Goal: Register for event/course

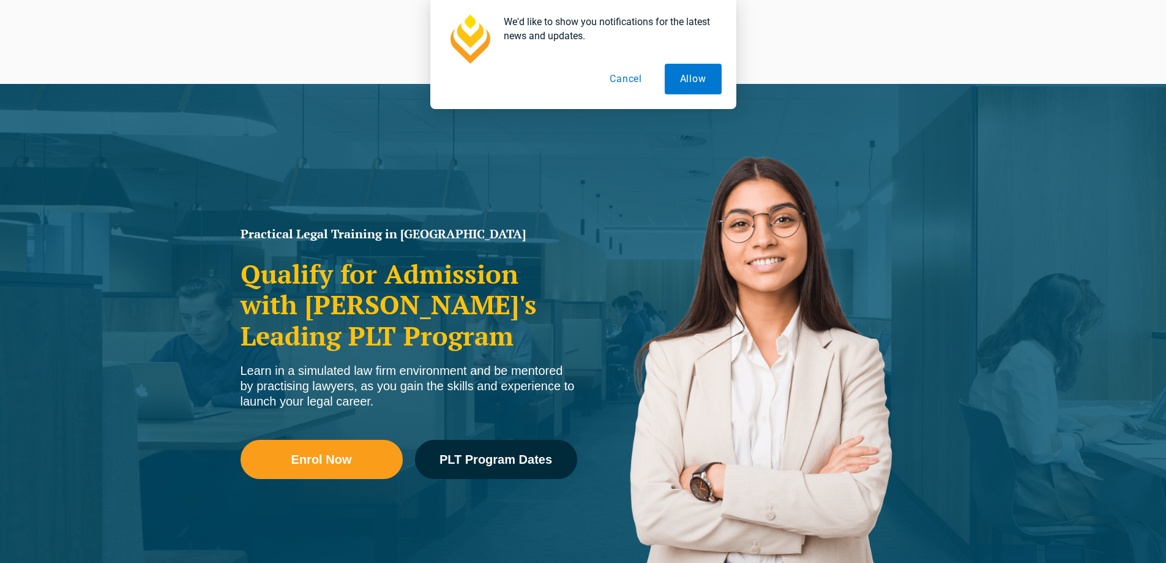
click at [633, 81] on button "Cancel" at bounding box center [625, 79] width 63 height 31
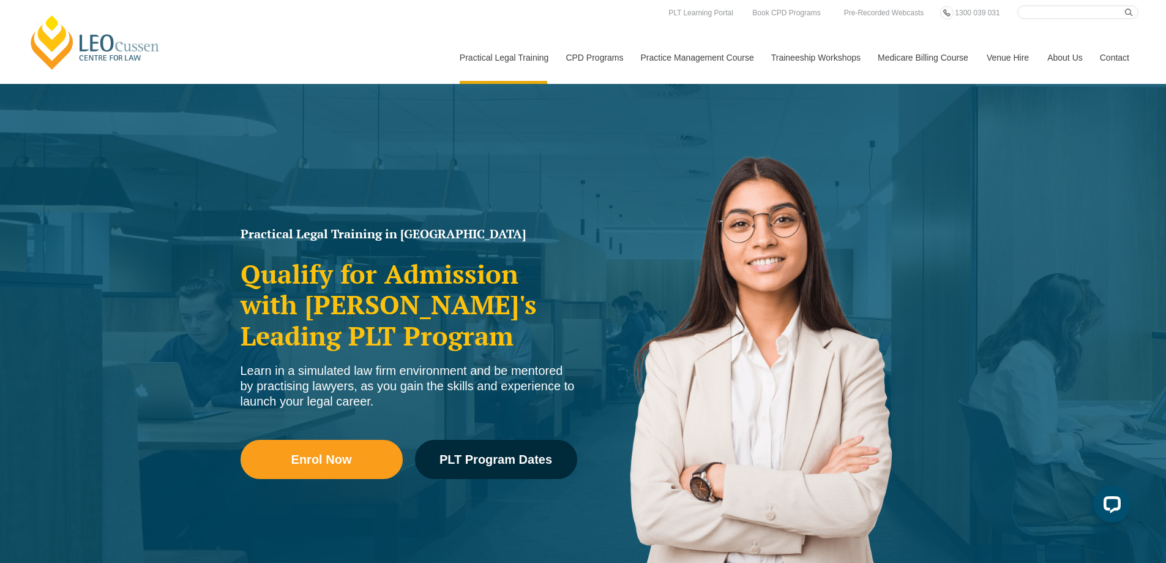
click at [492, 430] on div "Enrol Now PLT Program Dates" at bounding box center [409, 465] width 337 height 88
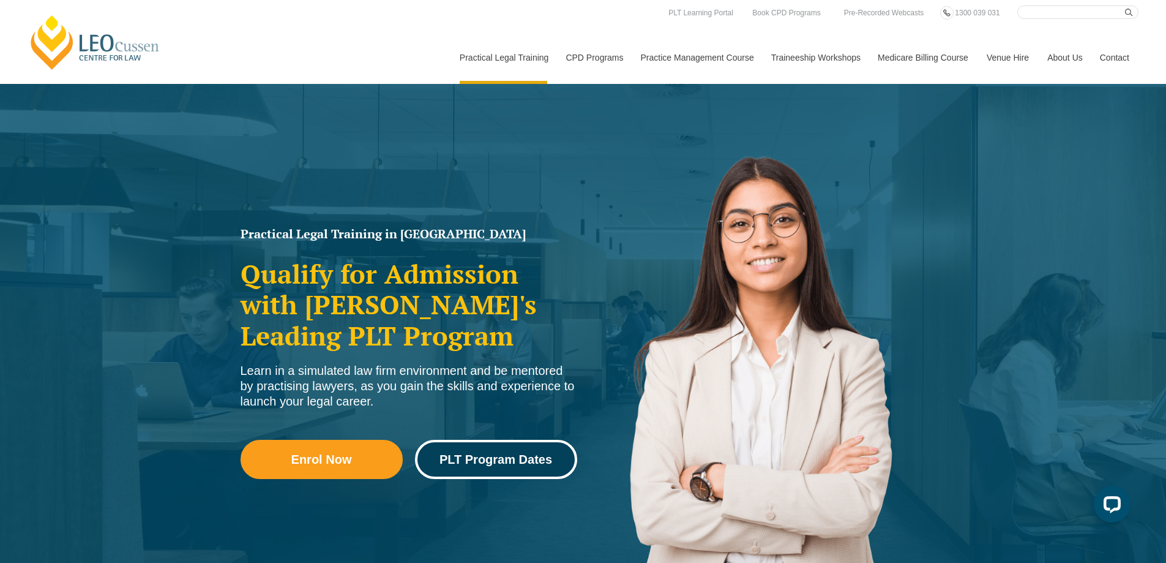
click at [512, 460] on span "PLT Program Dates" at bounding box center [496, 459] width 113 height 12
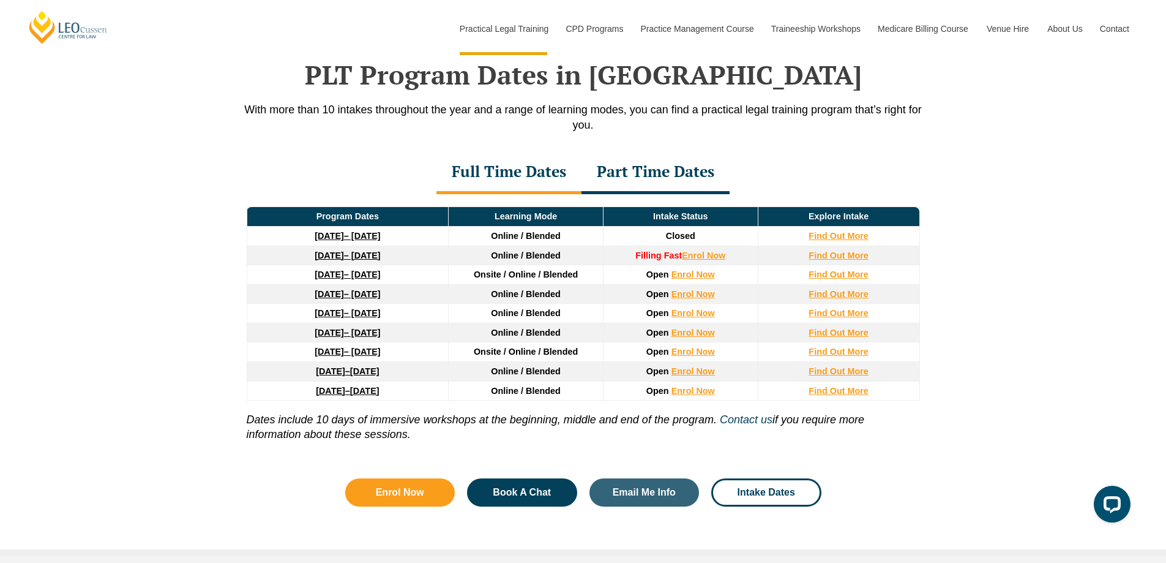
scroll to position [1598, 0]
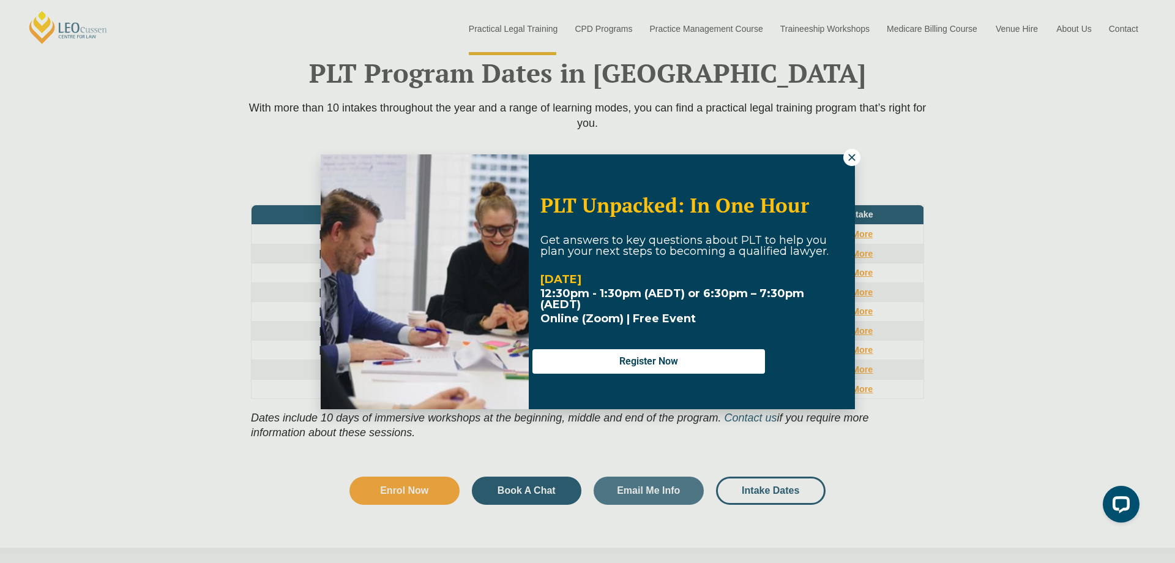
click at [856, 159] on icon at bounding box center [852, 157] width 11 height 11
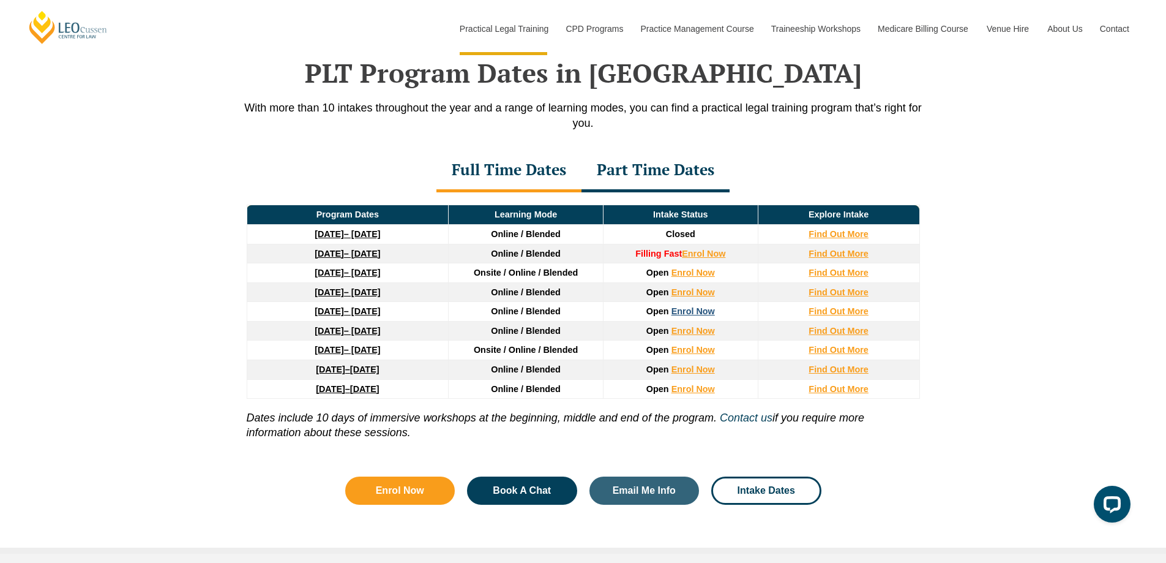
click at [695, 316] on link "Enrol Now" at bounding box center [693, 311] width 43 height 10
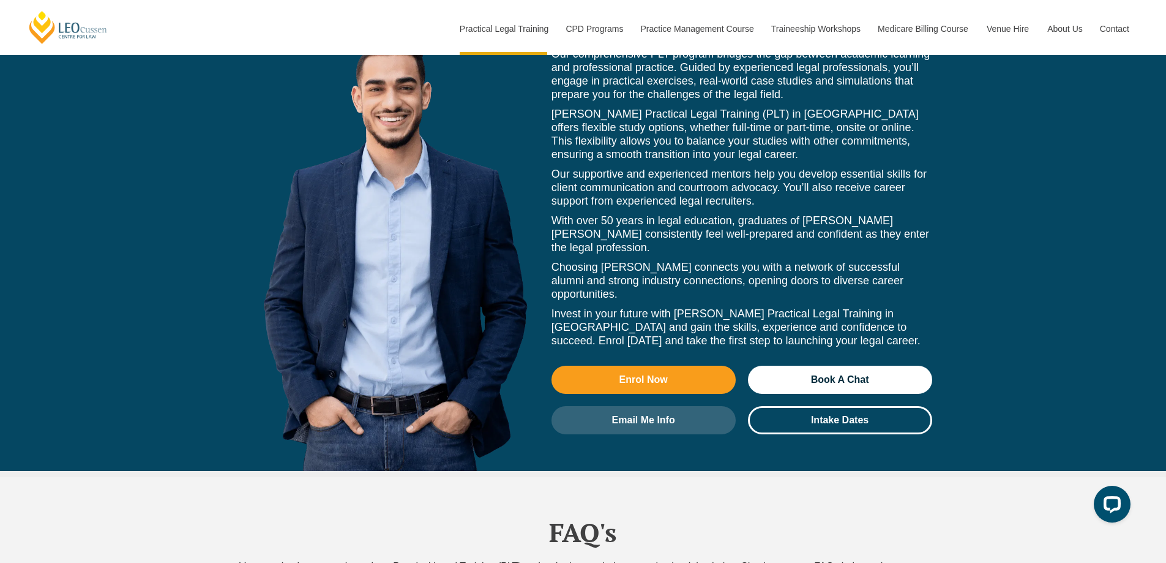
scroll to position [5516, 0]
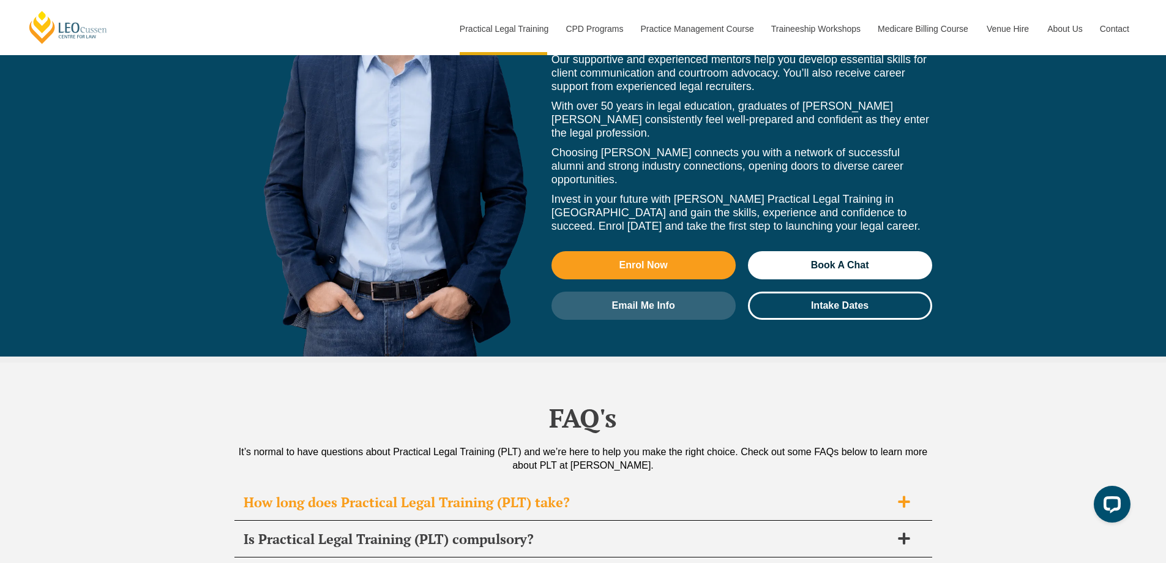
click at [524, 493] on h2 "How long does Practical Legal Training (PLT) take?" at bounding box center [568, 501] width 648 height 17
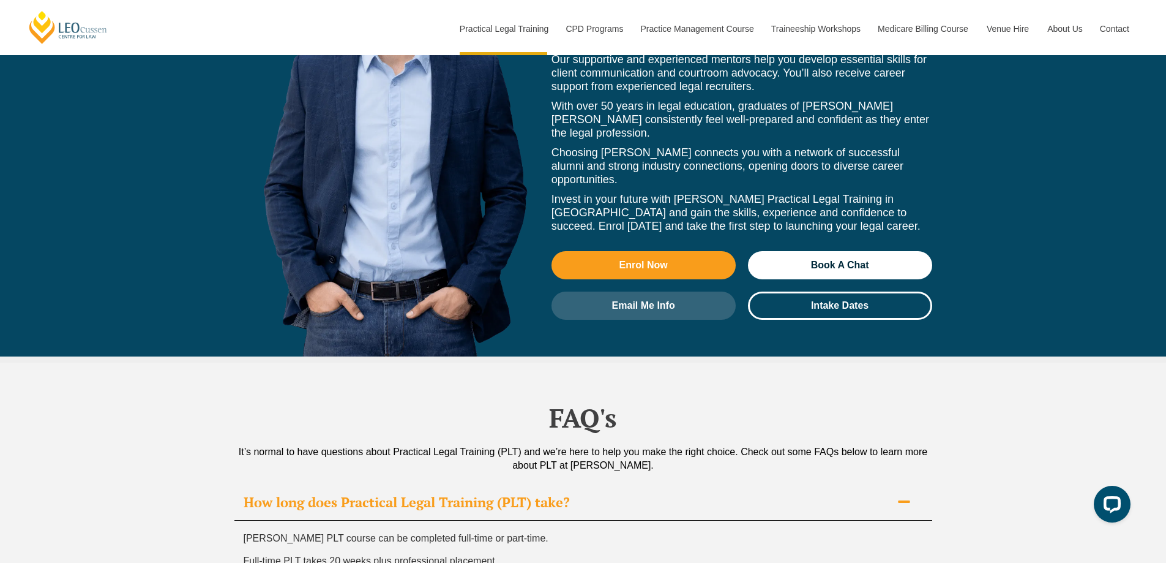
scroll to position [5700, 0]
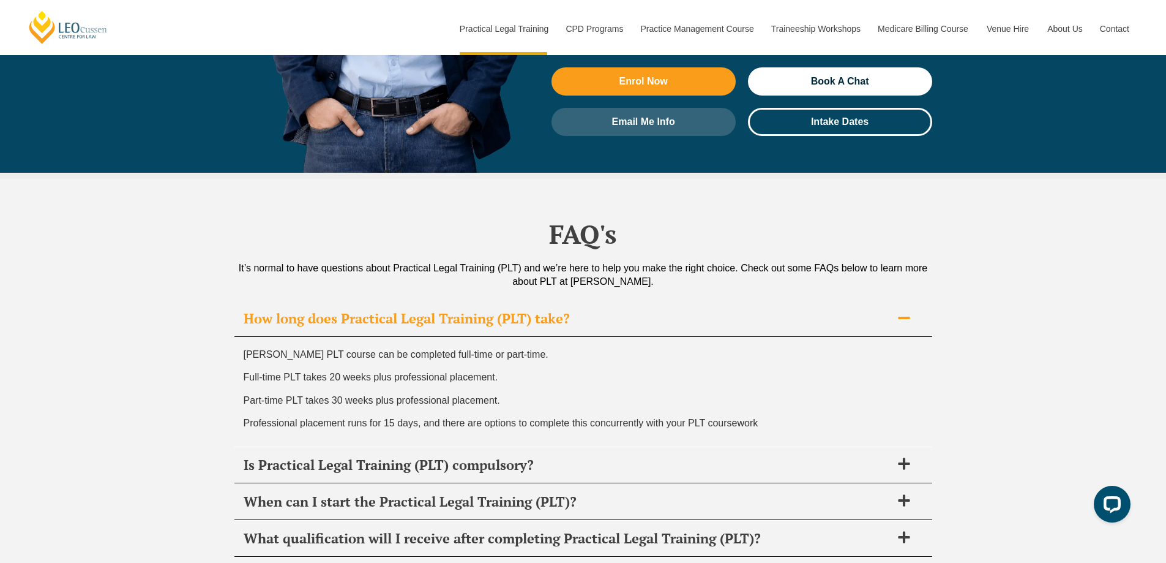
click at [507, 310] on h2 "How long does Practical Legal Training (PLT) take?" at bounding box center [568, 318] width 648 height 17
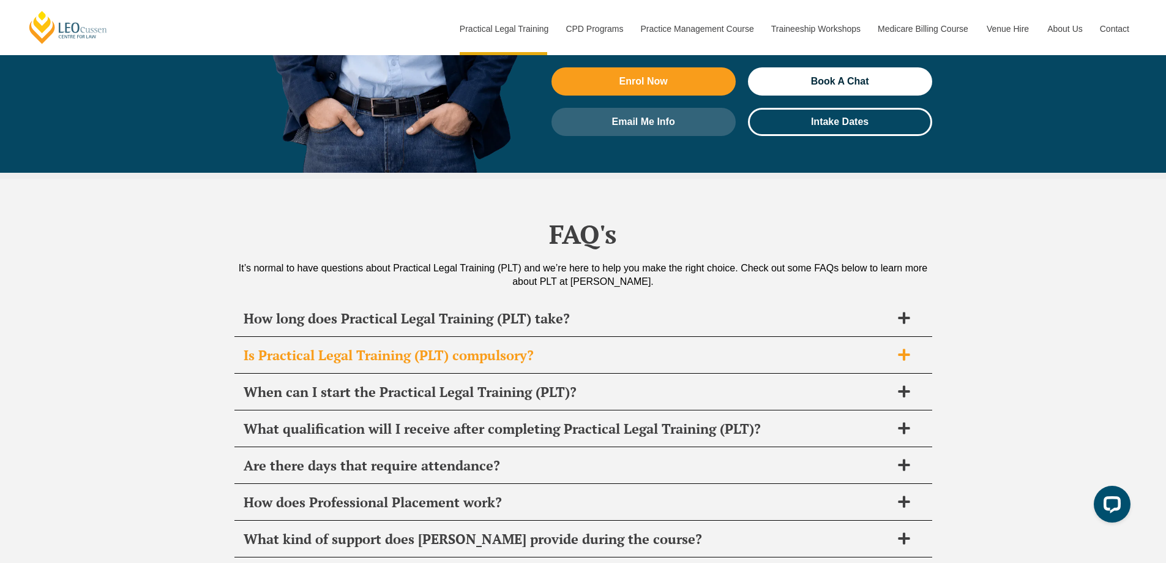
click at [473, 347] on h2 "Is Practical Legal Training (PLT) compulsory?" at bounding box center [568, 355] width 648 height 17
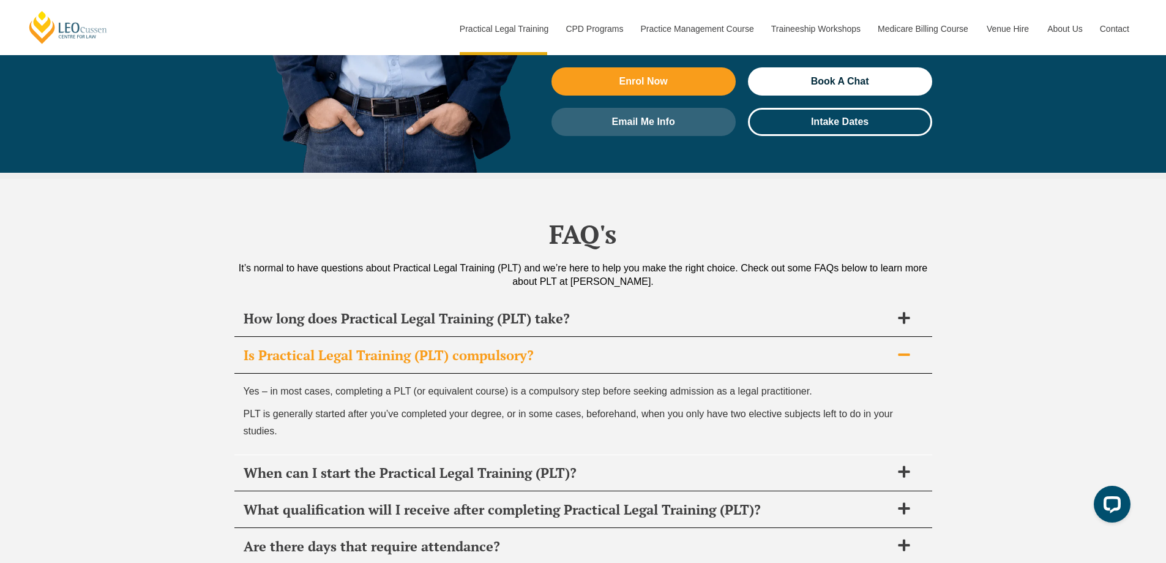
click at [473, 347] on h2 "Is Practical Legal Training (PLT) compulsory?" at bounding box center [568, 355] width 648 height 17
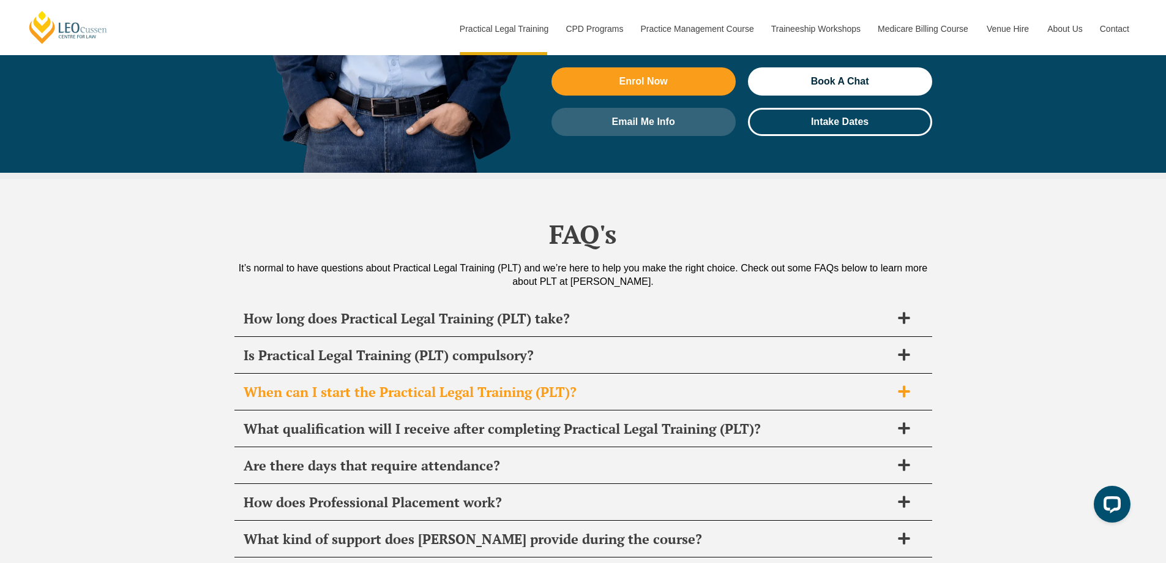
click at [476, 383] on h2 "When can I start the Practical Legal Training (PLT)?" at bounding box center [568, 391] width 648 height 17
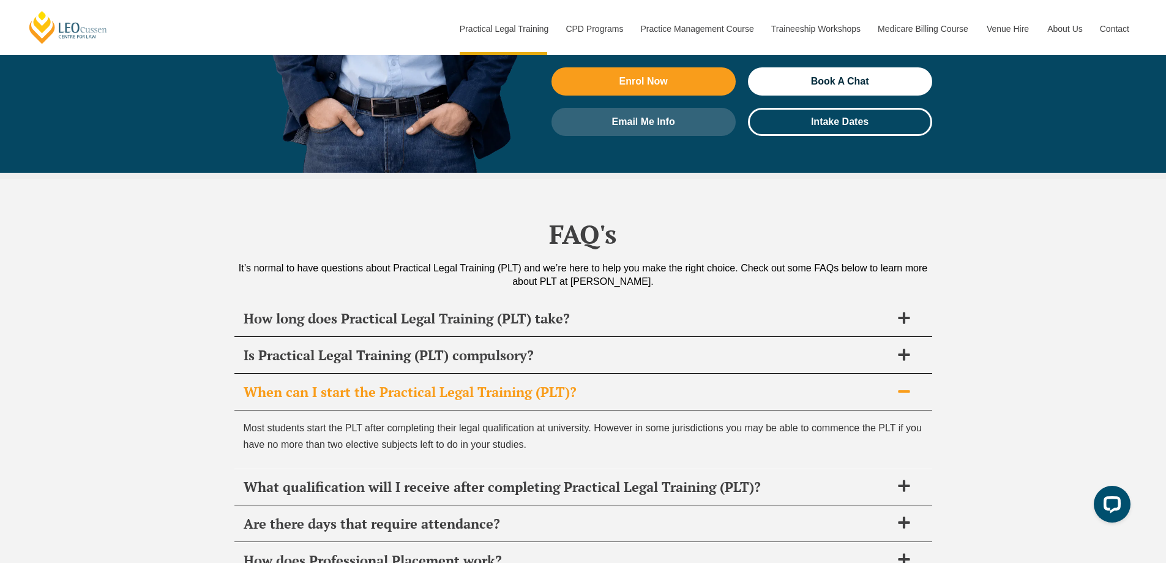
click at [476, 383] on h2 "When can I start the Practical Legal Training (PLT)?" at bounding box center [568, 391] width 648 height 17
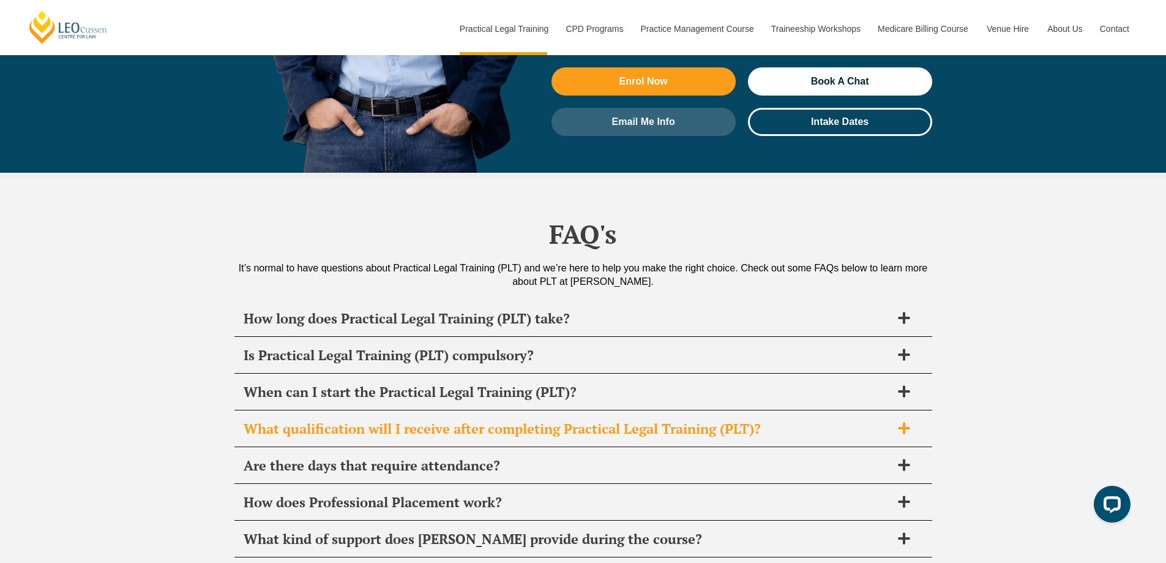
click at [495, 420] on h2 "What qualification will I receive after completing Practical Legal Training (PL…" at bounding box center [568, 428] width 648 height 17
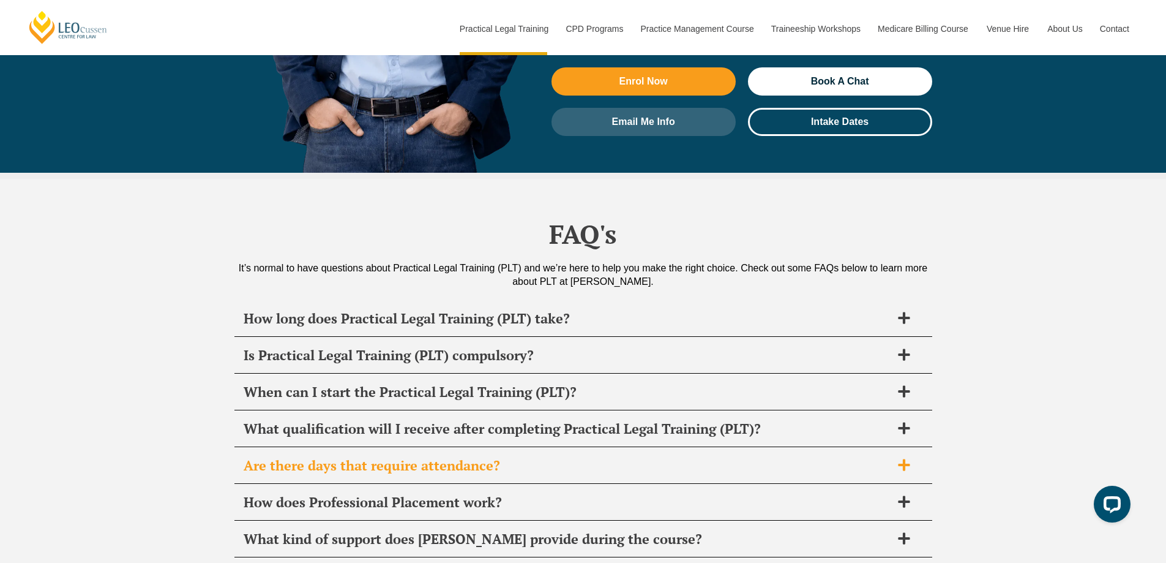
click at [444, 457] on h2 "Are there days that require attendance?" at bounding box center [568, 465] width 648 height 17
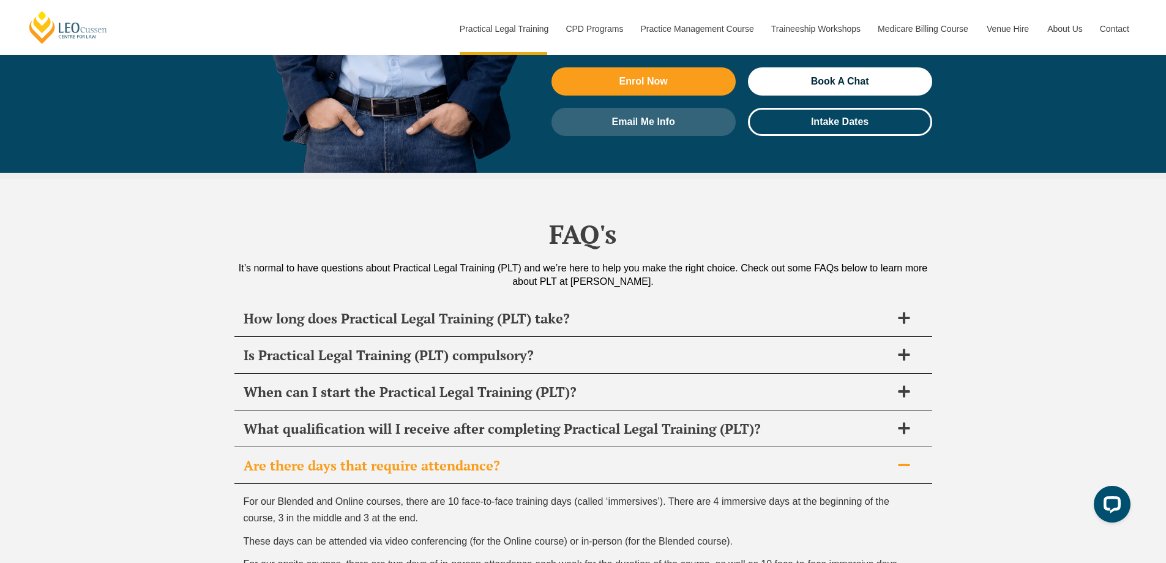
click at [444, 457] on h2 "Are there days that require attendance?" at bounding box center [568, 465] width 648 height 17
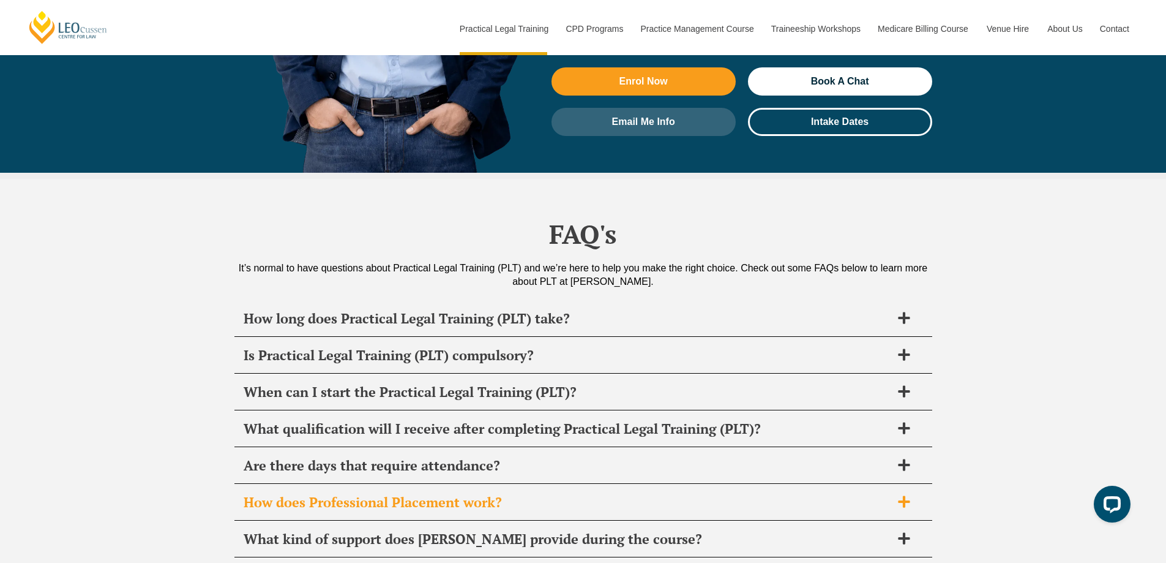
click at [395, 493] on h2 "How does Professional Placement work?" at bounding box center [568, 501] width 648 height 17
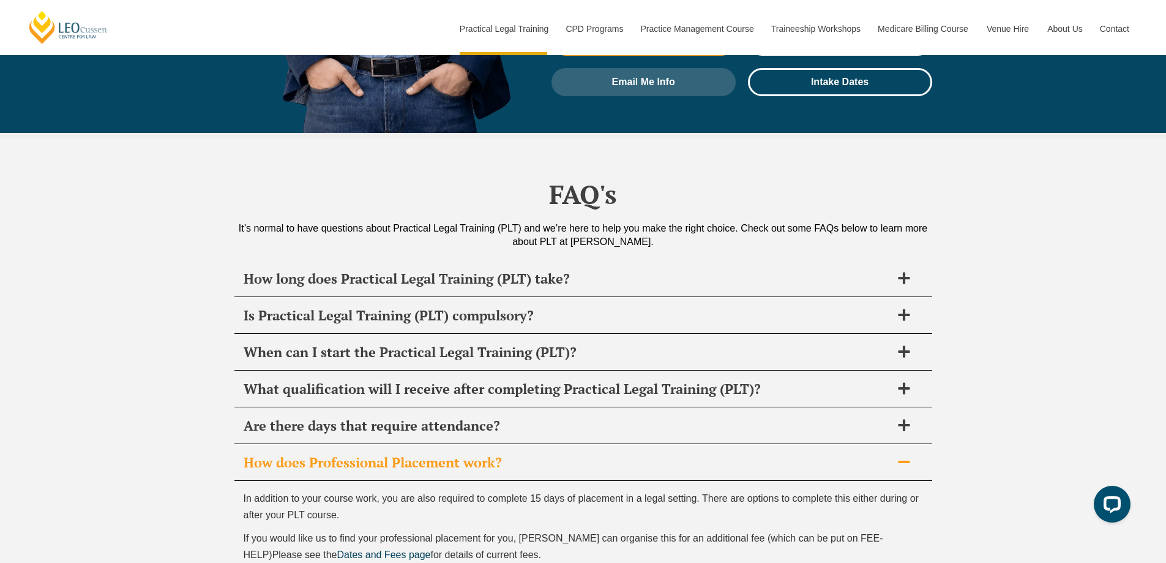
scroll to position [5761, 0]
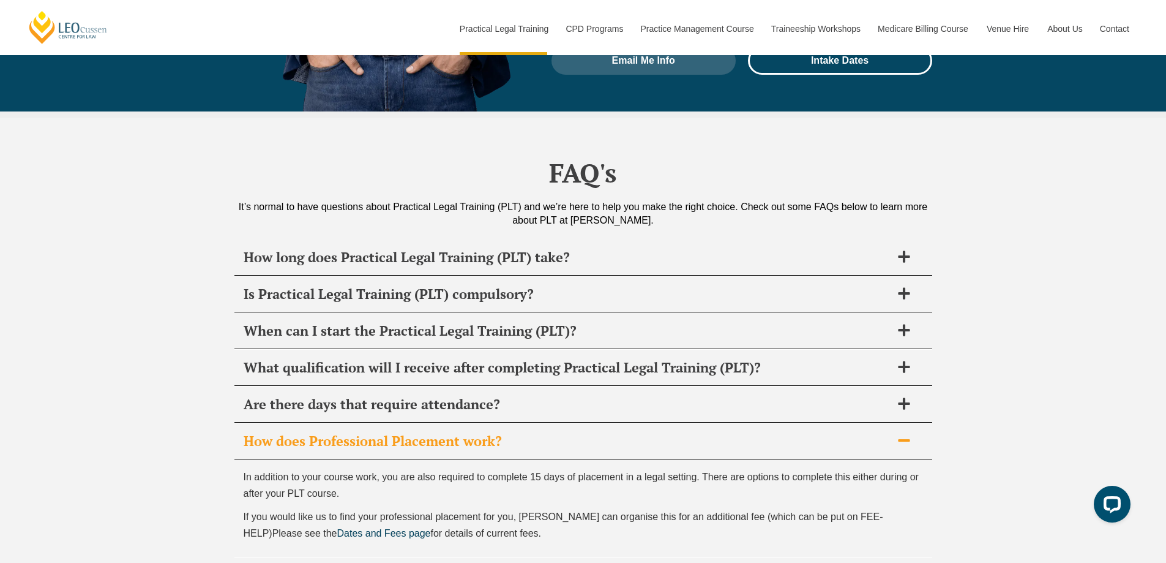
click at [412, 423] on div "How does Professional Placement work?" at bounding box center [583, 441] width 698 height 36
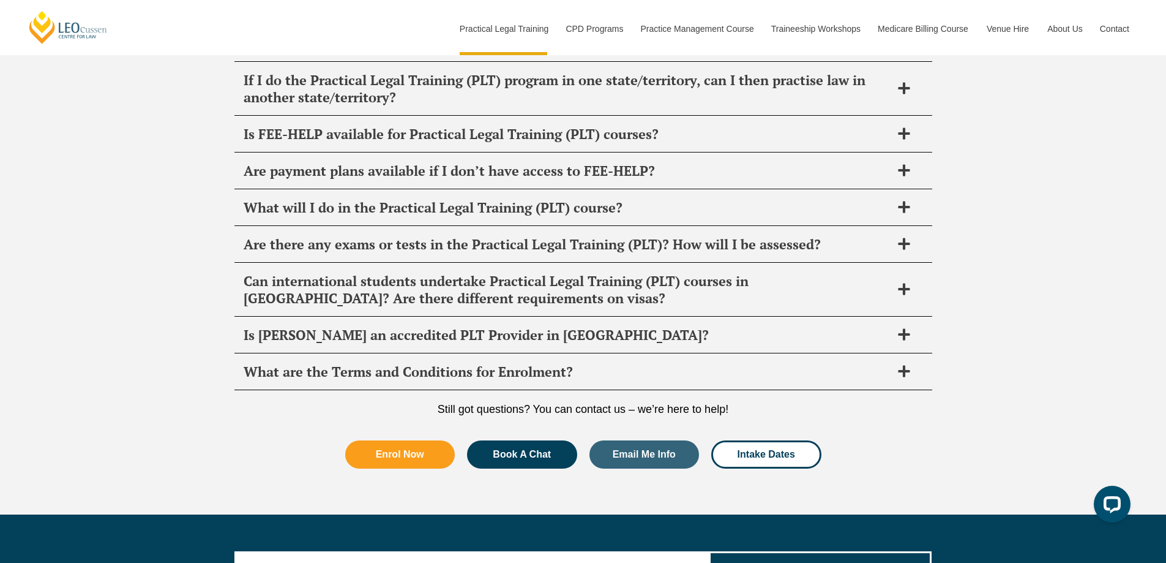
scroll to position [6128, 0]
